Goal: Task Accomplishment & Management: Use online tool/utility

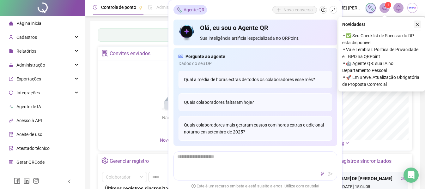
click at [419, 25] on icon "close" at bounding box center [418, 24] width 4 height 4
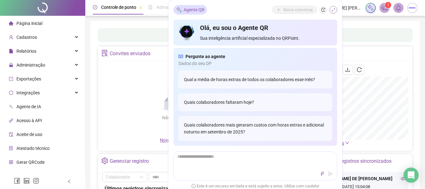
click at [333, 11] on icon "shrink" at bounding box center [333, 10] width 4 height 4
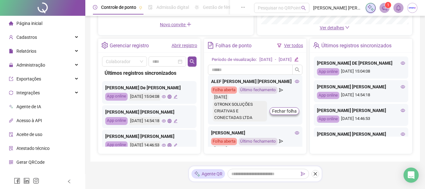
scroll to position [127, 0]
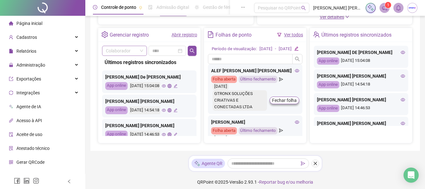
click at [132, 40] on div "Gerenciar registro" at bounding box center [129, 35] width 39 height 11
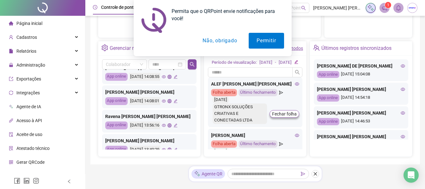
scroll to position [305, 0]
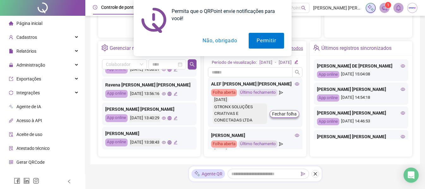
click at [229, 40] on button "Não, obrigado" at bounding box center [220, 41] width 50 height 16
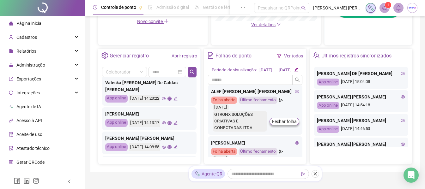
scroll to position [210, 0]
click at [131, 72] on input "search" at bounding box center [122, 71] width 32 height 9
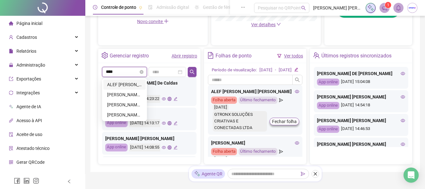
type input "*****"
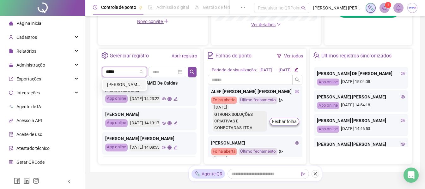
click at [123, 84] on div "[PERSON_NAME] [PERSON_NAME]" at bounding box center [124, 84] width 35 height 7
click at [194, 73] on icon "search" at bounding box center [193, 72] width 4 height 4
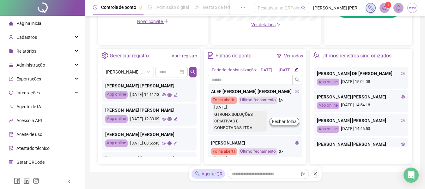
scroll to position [0, 0]
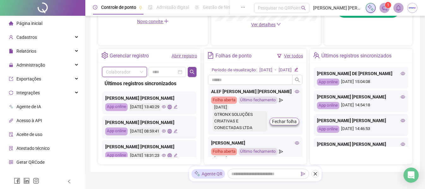
click at [134, 72] on input "search" at bounding box center [122, 71] width 32 height 9
type input "*****"
click at [127, 82] on div "[PERSON_NAME]" at bounding box center [124, 84] width 35 height 7
click at [194, 72] on icon "search" at bounding box center [192, 72] width 4 height 4
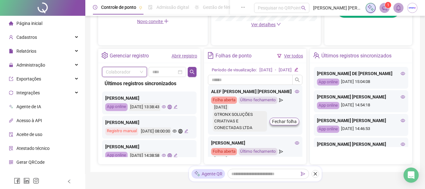
click at [125, 72] on input "search" at bounding box center [122, 71] width 32 height 9
type input "******"
drag, startPoint x: 121, startPoint y: 84, endPoint x: 127, endPoint y: 86, distance: 6.2
click at [121, 84] on div "[PERSON_NAME] [PERSON_NAME]" at bounding box center [124, 84] width 35 height 7
click at [192, 74] on icon "search" at bounding box center [192, 72] width 5 height 5
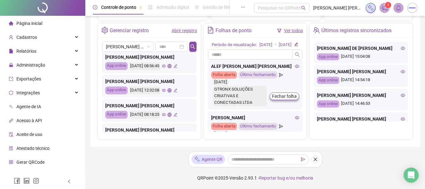
scroll to position [221, 0]
